Goal: Task Accomplishment & Management: Manage account settings

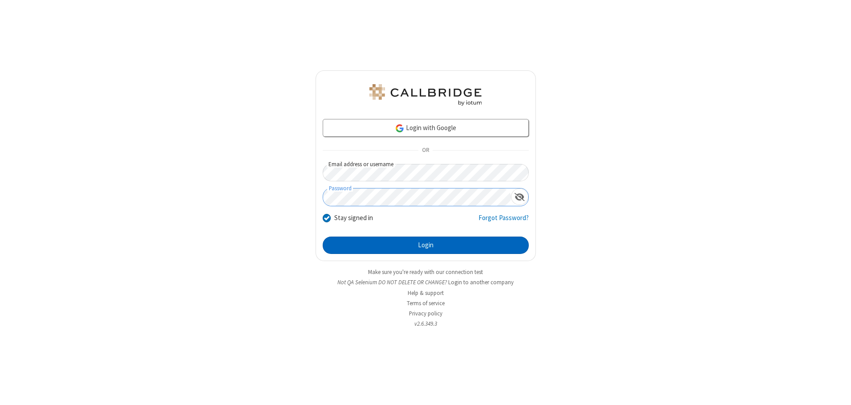
click at [426, 245] on button "Login" at bounding box center [426, 245] width 206 height 18
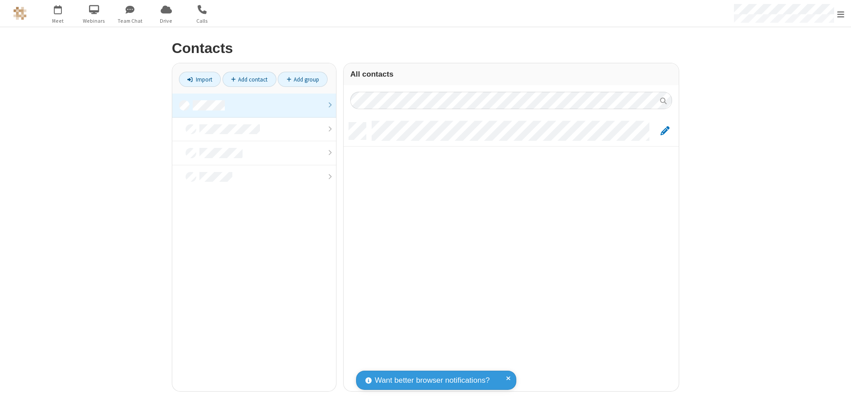
scroll to position [268, 329]
click at [254, 105] on link at bounding box center [254, 106] width 164 height 24
click at [249, 79] on link "Add contact" at bounding box center [250, 79] width 54 height 15
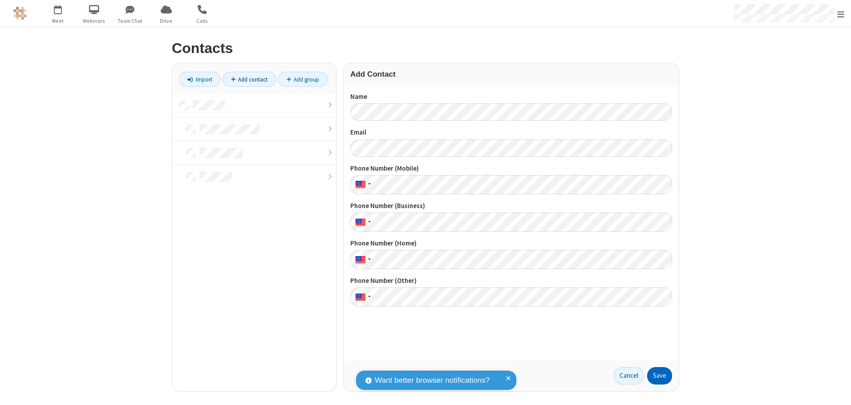
click at [660, 375] on button "Save" at bounding box center [659, 376] width 25 height 18
